Goal: Download file/media

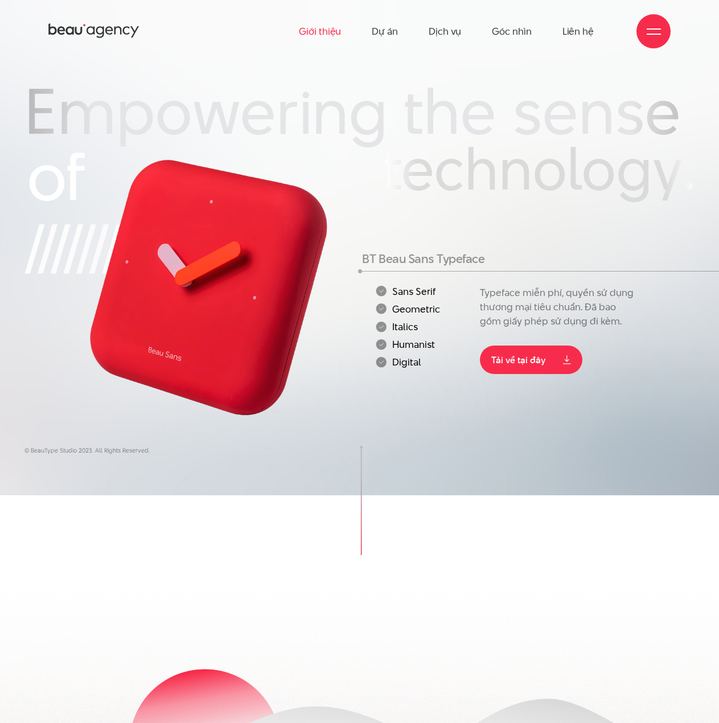
click at [321, 34] on link "Giới thiệu" at bounding box center [320, 31] width 42 height 63
click at [324, 34] on link "Giới thiệu" at bounding box center [320, 31] width 42 height 63
click at [533, 366] on link "Tải về tại đây" at bounding box center [531, 360] width 102 height 28
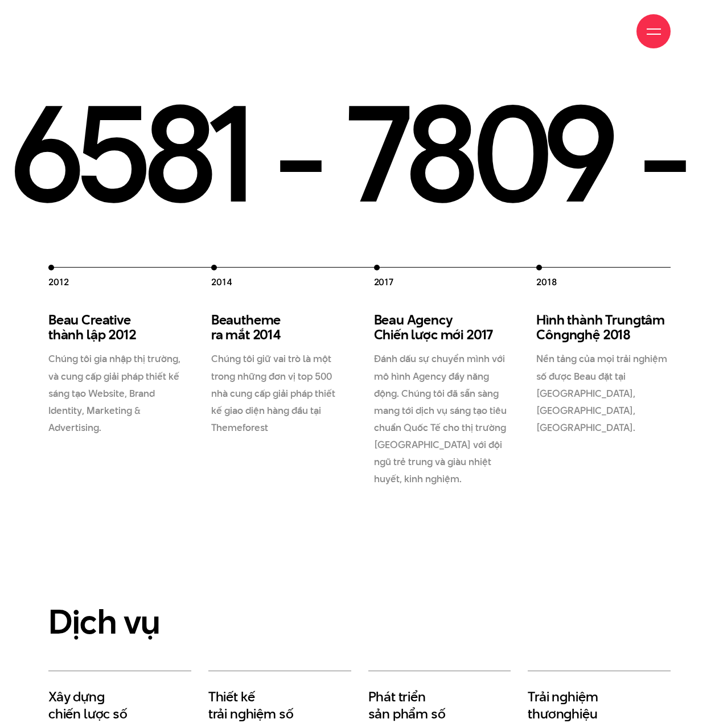
scroll to position [1879, 0]
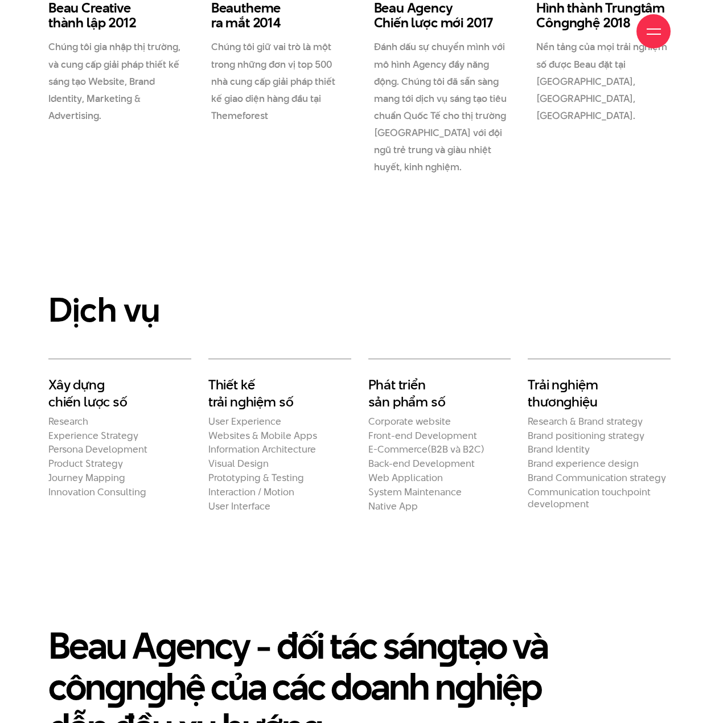
scroll to position [2277, 0]
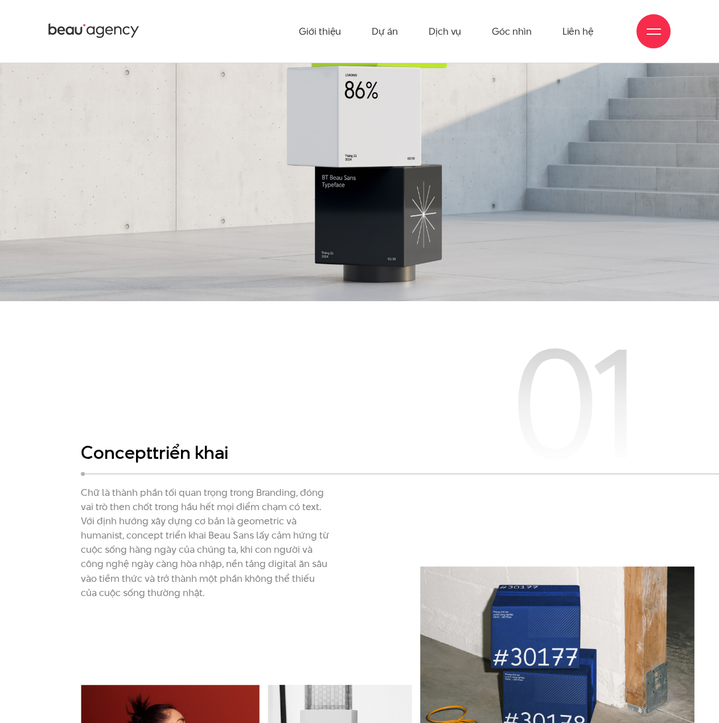
scroll to position [1822, 0]
